Goal: Task Accomplishment & Management: Use online tool/utility

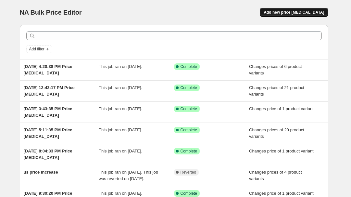
click at [291, 15] on button "Add new price [MEDICAL_DATA]" at bounding box center [294, 12] width 68 height 9
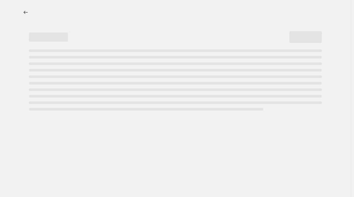
select select "percentage"
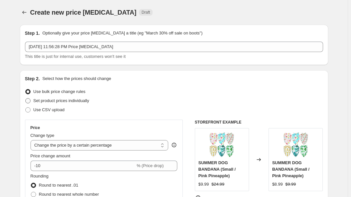
click at [70, 102] on span "Set product prices individually" at bounding box center [61, 100] width 56 height 5
click at [26, 99] on input "Set product prices individually" at bounding box center [25, 98] width 0 height 0
radio input "true"
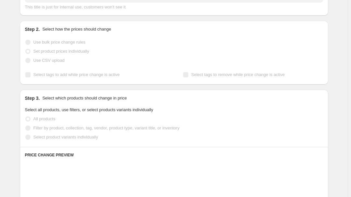
scroll to position [59, 0]
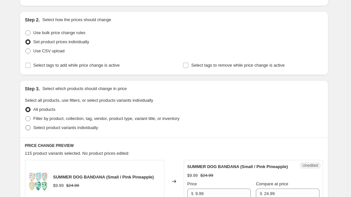
click at [52, 126] on span "Select product variants individually" at bounding box center [65, 127] width 65 height 5
click at [26, 126] on input "Select product variants individually" at bounding box center [25, 125] width 0 height 0
radio input "true"
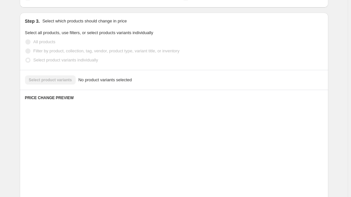
scroll to position [148, 0]
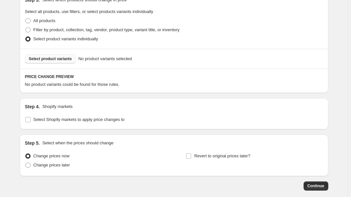
click at [55, 59] on span "Select product variants" at bounding box center [50, 58] width 43 height 5
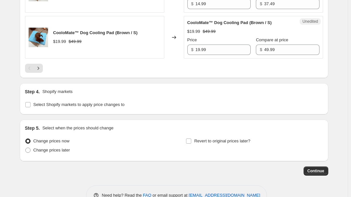
scroll to position [1106, 0]
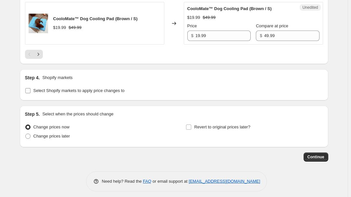
click at [55, 88] on span "Select Shopify markets to apply price changes to" at bounding box center [78, 90] width 91 height 5
click at [31, 88] on input "Select Shopify markets to apply price changes to" at bounding box center [27, 90] width 5 height 5
checkbox input "true"
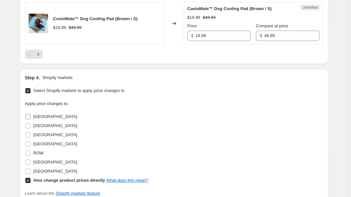
click at [40, 114] on span "[GEOGRAPHIC_DATA]" at bounding box center [55, 116] width 44 height 5
click at [31, 114] on input "[GEOGRAPHIC_DATA]" at bounding box center [27, 116] width 5 height 5
checkbox input "true"
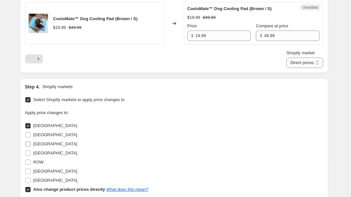
click at [36, 141] on span "[GEOGRAPHIC_DATA]" at bounding box center [55, 143] width 44 height 5
click at [31, 141] on input "[GEOGRAPHIC_DATA]" at bounding box center [27, 143] width 5 height 5
checkbox input "true"
click at [39, 151] on span "[GEOGRAPHIC_DATA]" at bounding box center [55, 153] width 44 height 5
click at [31, 151] on input "[GEOGRAPHIC_DATA]" at bounding box center [27, 153] width 5 height 5
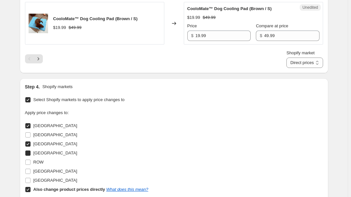
checkbox input "true"
click at [42, 169] on span "[GEOGRAPHIC_DATA]" at bounding box center [55, 171] width 44 height 5
click at [31, 169] on input "[GEOGRAPHIC_DATA]" at bounding box center [27, 171] width 5 height 5
checkbox input "true"
click at [40, 187] on b "Also change product prices directly" at bounding box center [69, 189] width 72 height 5
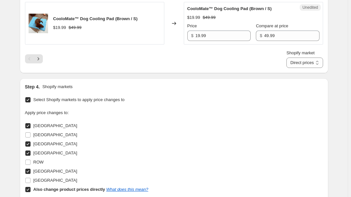
click at [31, 187] on input "Also change product prices directly What does this mean?" at bounding box center [27, 189] width 5 height 5
checkbox input "false"
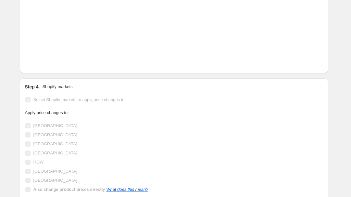
click at [197, 117] on div "Apply price changes to: [GEOGRAPHIC_DATA] [GEOGRAPHIC_DATA] [GEOGRAPHIC_DATA] […" at bounding box center [174, 152] width 298 height 85
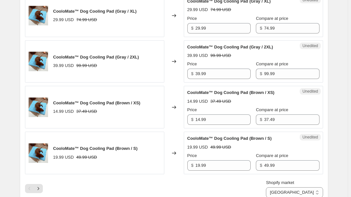
scroll to position [1047, 0]
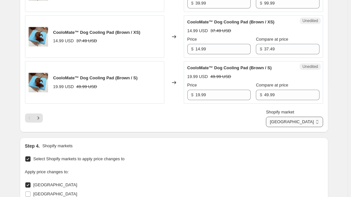
click at [313, 117] on select "[GEOGRAPHIC_DATA] [GEOGRAPHIC_DATA] [GEOGRAPHIC_DATA] [GEOGRAPHIC_DATA]" at bounding box center [294, 122] width 57 height 10
click at [297, 117] on select "[GEOGRAPHIC_DATA] [GEOGRAPHIC_DATA] [GEOGRAPHIC_DATA] [GEOGRAPHIC_DATA]" at bounding box center [294, 122] width 57 height 10
click at [135, 117] on div "Shopify market [GEOGRAPHIC_DATA] [GEOGRAPHIC_DATA] [GEOGRAPHIC_DATA] [GEOGRAPHI…" at bounding box center [174, 118] width 298 height 18
click at [194, 123] on div "Shopify market [GEOGRAPHIC_DATA] [GEOGRAPHIC_DATA] [GEOGRAPHIC_DATA] [GEOGRAPHI…" at bounding box center [174, 118] width 298 height 18
drag, startPoint x: 40, startPoint y: 143, endPoint x: 84, endPoint y: 142, distance: 43.6
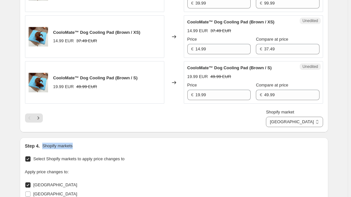
click at [84, 143] on div "Step 4. Shopify markets" at bounding box center [174, 146] width 298 height 7
click at [121, 117] on div "Shopify market [GEOGRAPHIC_DATA] [GEOGRAPHIC_DATA] [GEOGRAPHIC_DATA] [GEOGRAPHI…" at bounding box center [174, 118] width 298 height 18
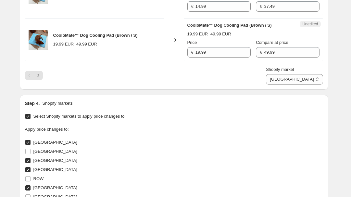
scroll to position [1069, 0]
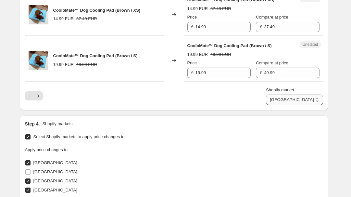
click at [314, 95] on select "[GEOGRAPHIC_DATA] [GEOGRAPHIC_DATA] [GEOGRAPHIC_DATA] [GEOGRAPHIC_DATA]" at bounding box center [294, 100] width 57 height 10
click at [296, 95] on select "[GEOGRAPHIC_DATA] [GEOGRAPHIC_DATA] [GEOGRAPHIC_DATA] [GEOGRAPHIC_DATA]" at bounding box center [294, 100] width 57 height 10
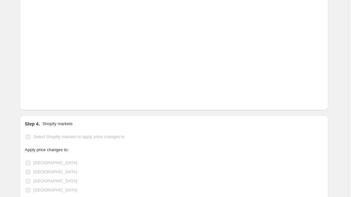
click at [248, 115] on div "Step 4. Shopify markets Select Shopify markets to apply price changes to Apply …" at bounding box center [174, 181] width 309 height 133
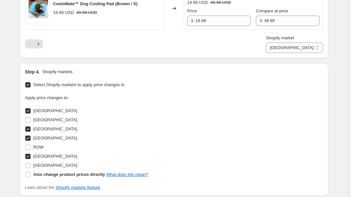
scroll to position [1040, 0]
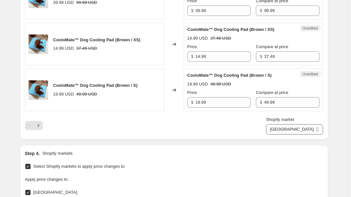
drag, startPoint x: 312, startPoint y: 126, endPoint x: 310, endPoint y: 130, distance: 5.2
click at [312, 126] on select "[GEOGRAPHIC_DATA] [GEOGRAPHIC_DATA] [GEOGRAPHIC_DATA] [GEOGRAPHIC_DATA]" at bounding box center [294, 129] width 57 height 10
click at [297, 124] on select "[GEOGRAPHIC_DATA] [GEOGRAPHIC_DATA] [GEOGRAPHIC_DATA] [GEOGRAPHIC_DATA]" at bounding box center [294, 129] width 57 height 10
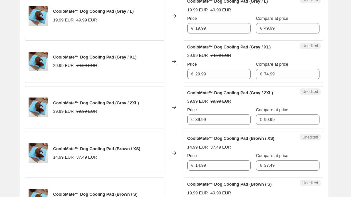
scroll to position [1069, 0]
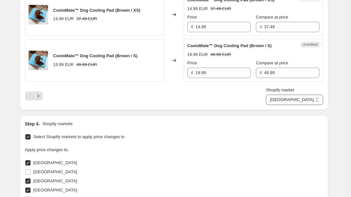
click at [314, 95] on select "[GEOGRAPHIC_DATA] [GEOGRAPHIC_DATA] [GEOGRAPHIC_DATA] [GEOGRAPHIC_DATA]" at bounding box center [294, 100] width 57 height 10
click at [295, 95] on select "[GEOGRAPHIC_DATA] [GEOGRAPHIC_DATA] [GEOGRAPHIC_DATA] [GEOGRAPHIC_DATA]" at bounding box center [294, 100] width 57 height 10
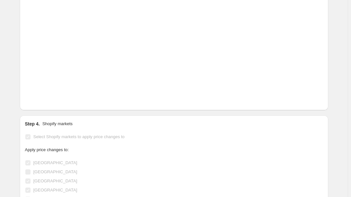
click at [270, 115] on div "Step 4. Shopify markets Select Shopify markets to apply price changes to Apply …" at bounding box center [174, 181] width 309 height 133
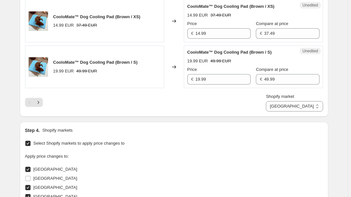
scroll to position [1040, 0]
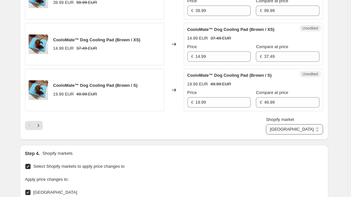
drag, startPoint x: 308, startPoint y: 127, endPoint x: 309, endPoint y: 130, distance: 3.3
click at [308, 127] on select "[GEOGRAPHIC_DATA] [GEOGRAPHIC_DATA] [GEOGRAPHIC_DATA] [GEOGRAPHIC_DATA]" at bounding box center [294, 129] width 57 height 10
select select "65872167196"
click at [281, 124] on select "[GEOGRAPHIC_DATA] [GEOGRAPHIC_DATA] [GEOGRAPHIC_DATA] [GEOGRAPHIC_DATA]" at bounding box center [294, 129] width 57 height 10
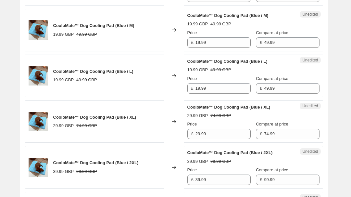
scroll to position [212, 0]
